Goal: Transaction & Acquisition: Purchase product/service

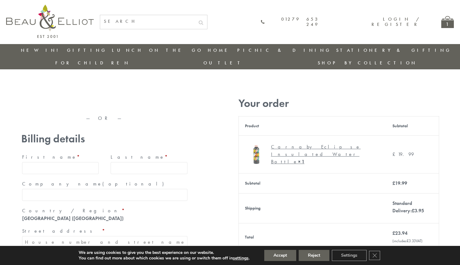
type input "[EMAIL_ADDRESS][DOMAIN_NAME]"
type input "[PERSON_NAME]"
type input "Williams"
type input "23, Scottsdale, Happytown"
type input "London"
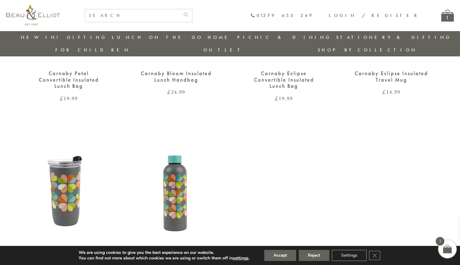
scroll to position [639, 0]
